Goal: Check status: Check status

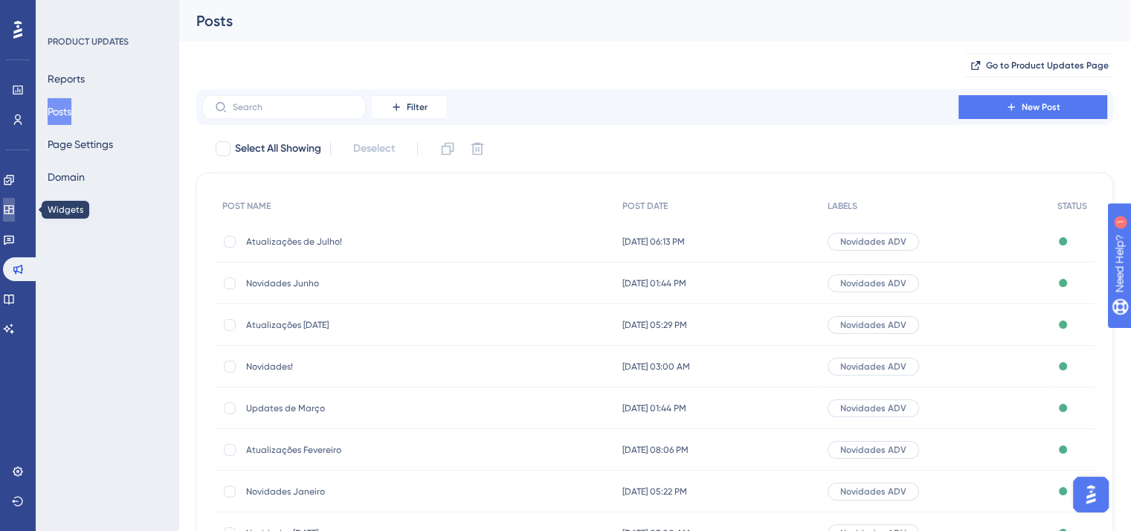
click at [15, 212] on icon at bounding box center [9, 210] width 12 height 12
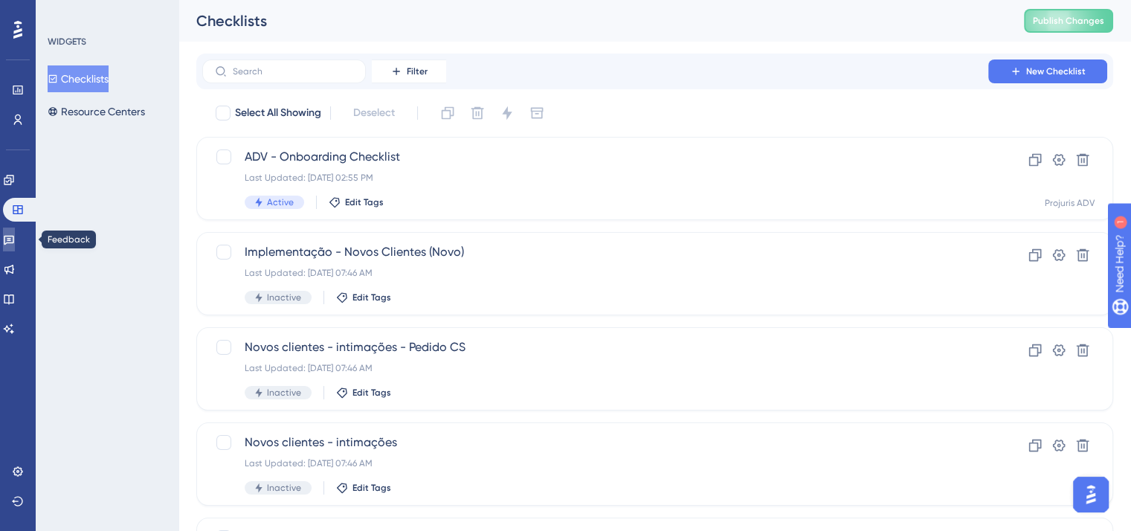
click at [14, 237] on icon at bounding box center [9, 241] width 10 height 10
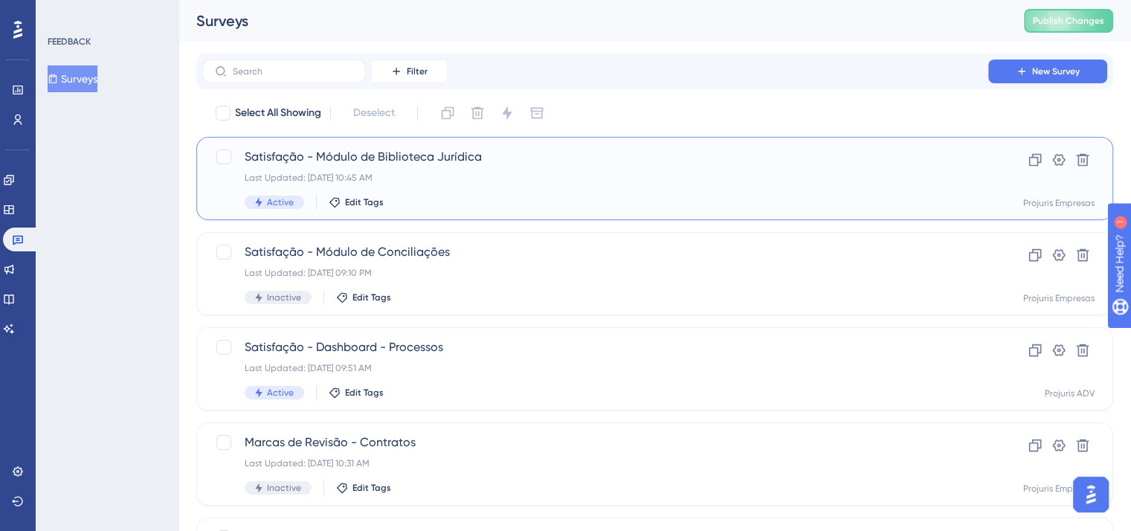
click at [535, 178] on div "Last Updated: [DATE] 10:45 AM" at bounding box center [595, 178] width 701 height 12
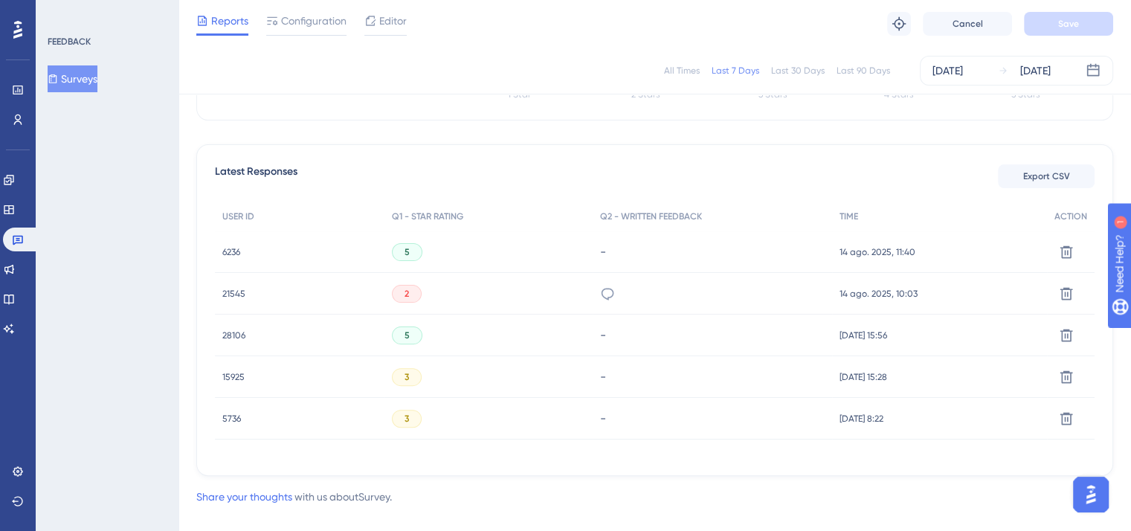
scroll to position [372, 0]
click at [407, 249] on span "5" at bounding box center [407, 251] width 5 height 12
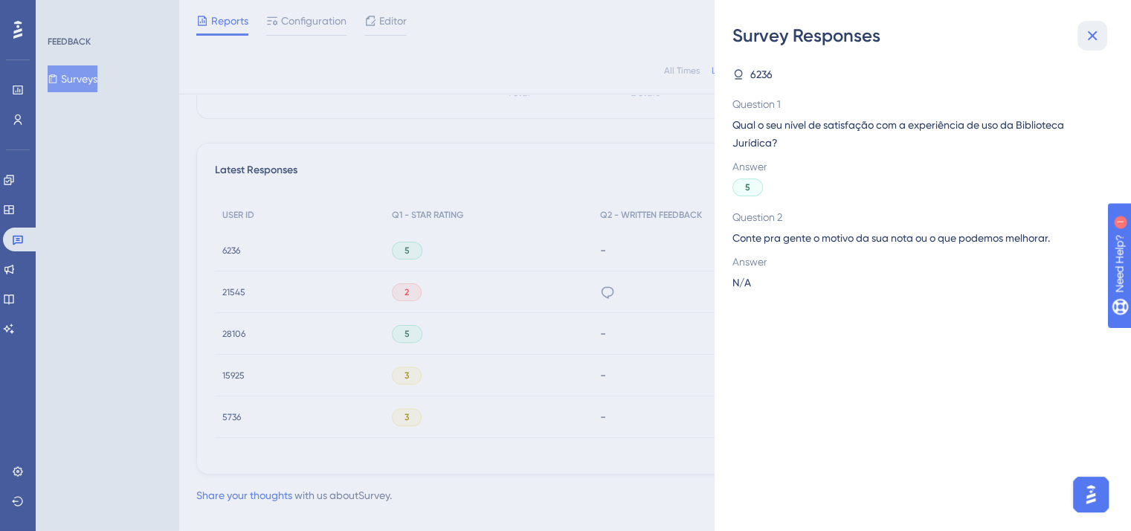
click at [1095, 41] on icon at bounding box center [1092, 36] width 18 height 18
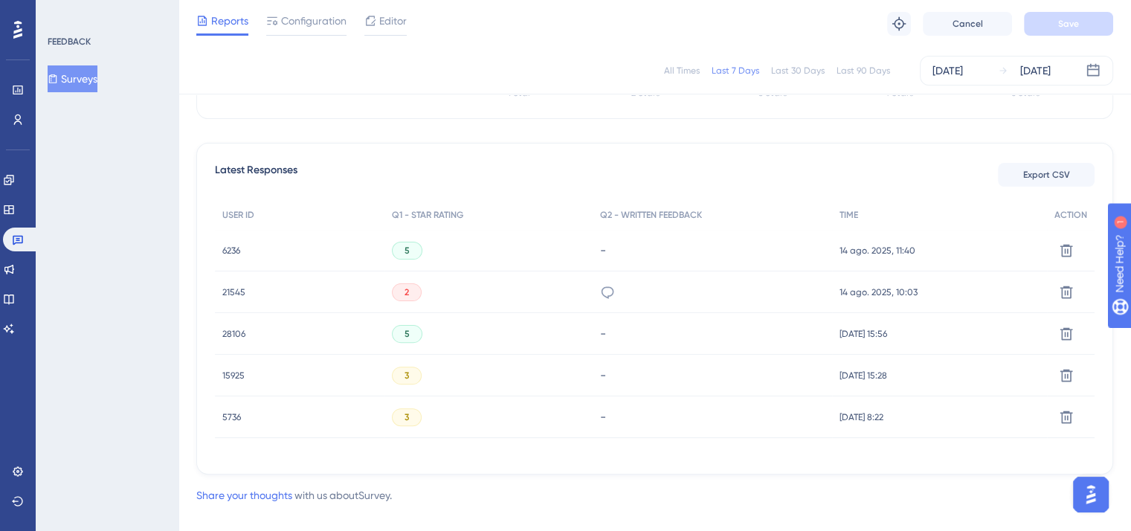
click at [408, 286] on span "2" at bounding box center [407, 292] width 4 height 12
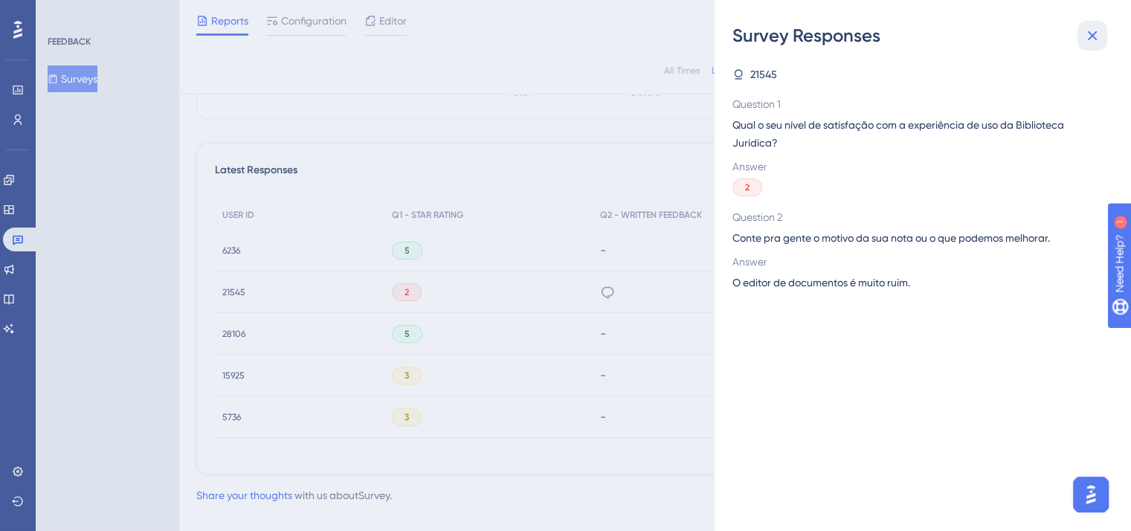
click at [1095, 33] on icon at bounding box center [1093, 36] width 10 height 10
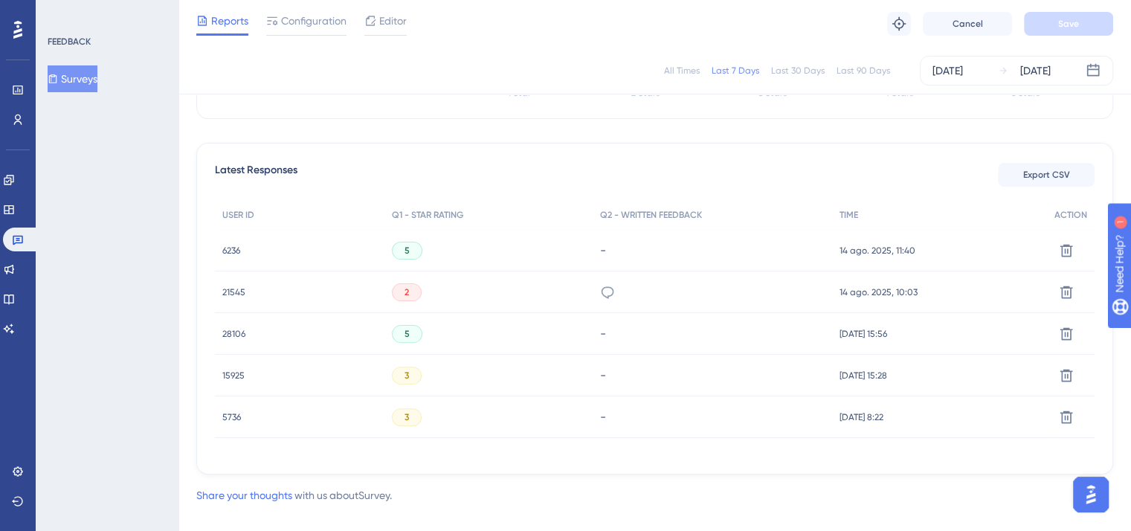
click at [413, 327] on div "5" at bounding box center [407, 334] width 30 height 18
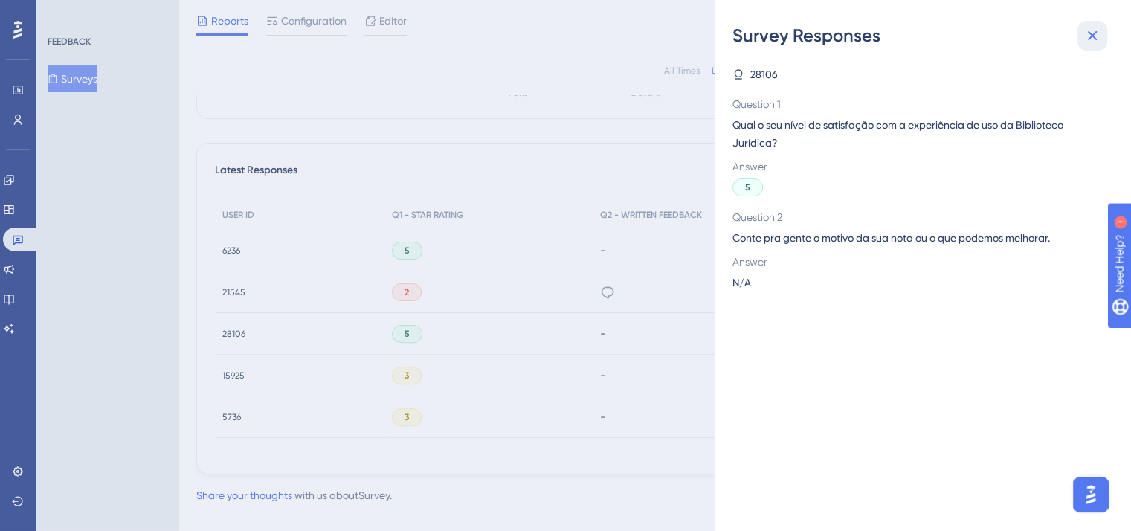
click at [1095, 39] on icon at bounding box center [1093, 36] width 10 height 10
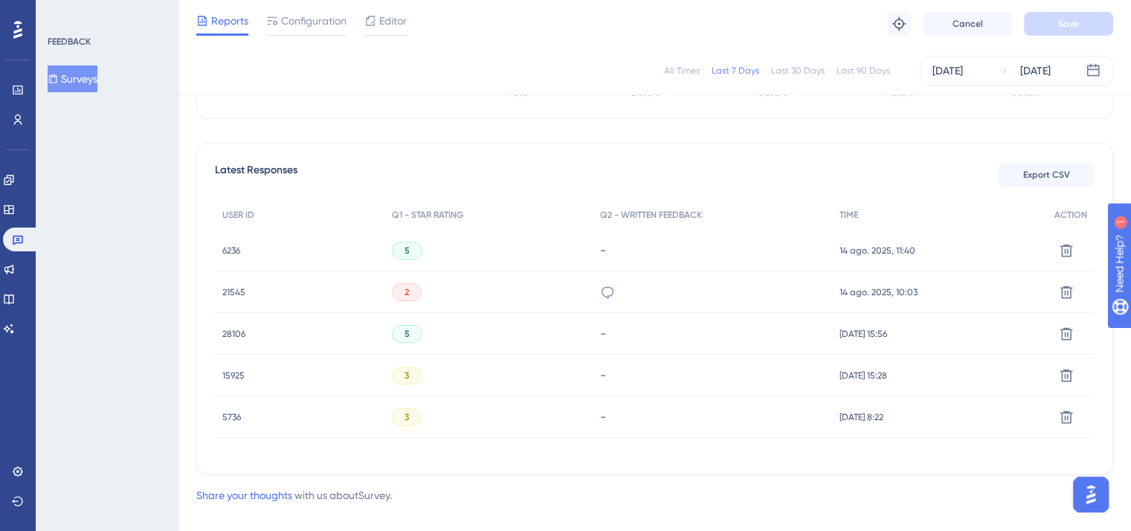
click at [416, 364] on div "3" at bounding box center [488, 376] width 209 height 42
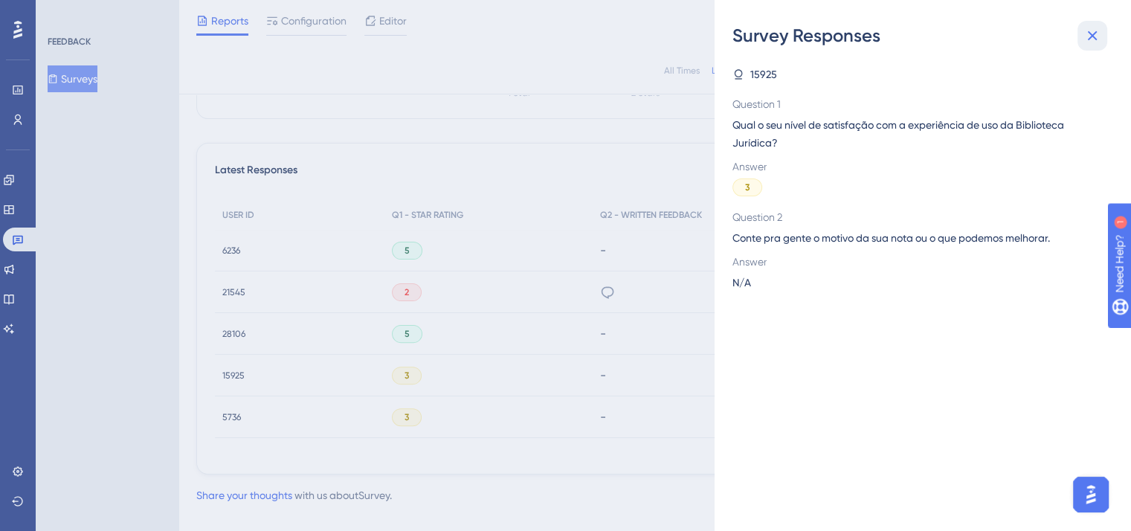
click at [1090, 33] on icon at bounding box center [1093, 36] width 10 height 10
